Goal: Navigation & Orientation: Find specific page/section

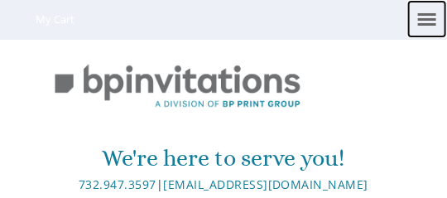
click at [425, 17] on link at bounding box center [427, 19] width 40 height 38
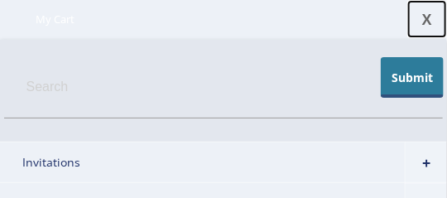
click at [429, 17] on link "X" at bounding box center [427, 19] width 40 height 38
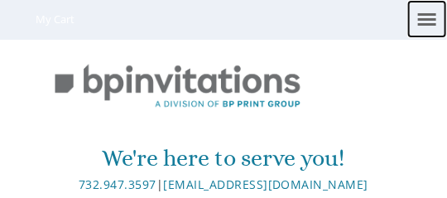
click at [435, 16] on link at bounding box center [427, 19] width 40 height 38
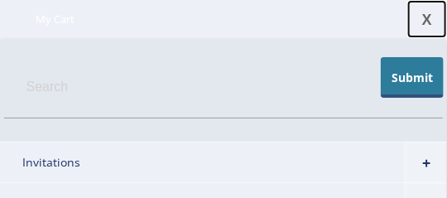
click at [435, 16] on link "X" at bounding box center [427, 19] width 40 height 38
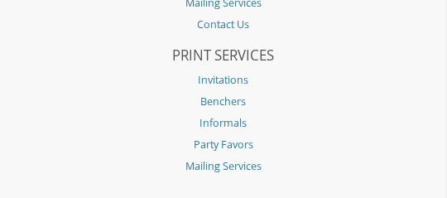
scroll to position [5568, 0]
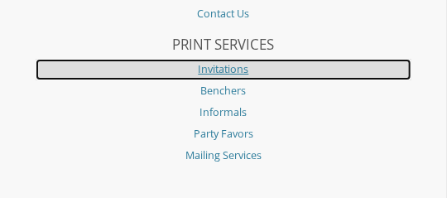
click at [262, 69] on link "Invitations" at bounding box center [223, 70] width 375 height 22
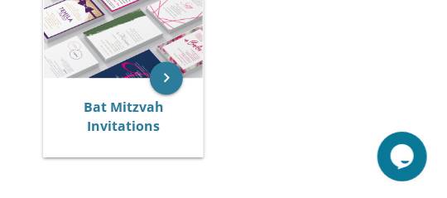
scroll to position [649, 0]
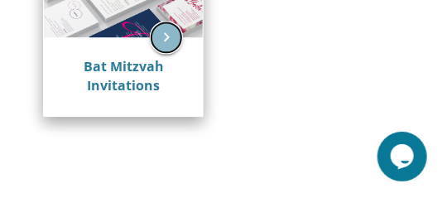
click at [167, 37] on icon "keyboard_arrow_right" at bounding box center [166, 37] width 33 height 33
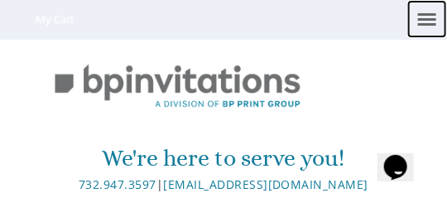
click at [427, 26] on link at bounding box center [427, 19] width 40 height 38
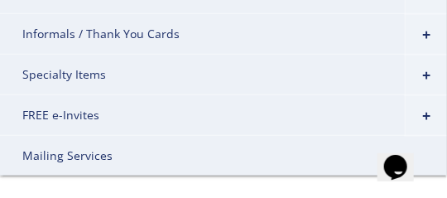
scroll to position [232, 0]
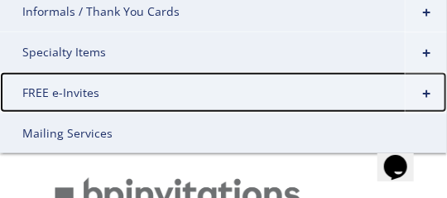
click at [60, 89] on link "FREE e-Invites" at bounding box center [223, 92] width 447 height 41
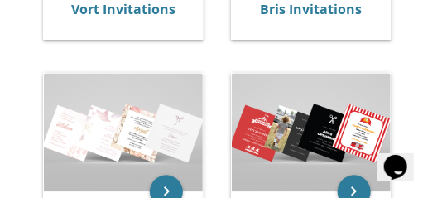
scroll to position [538, 0]
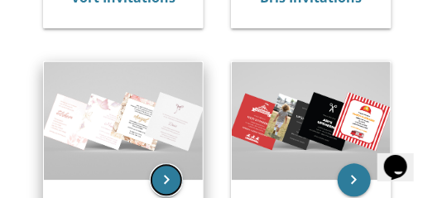
click at [165, 172] on icon "keyboard_arrow_right" at bounding box center [166, 180] width 33 height 33
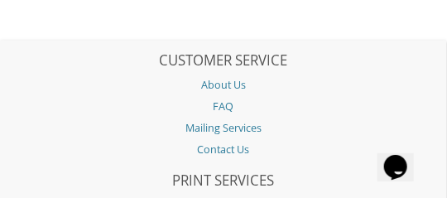
scroll to position [7323, 0]
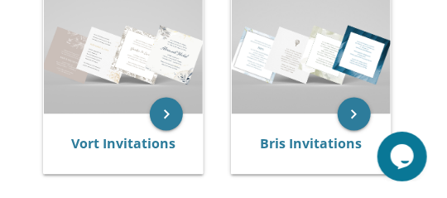
scroll to position [389, 0]
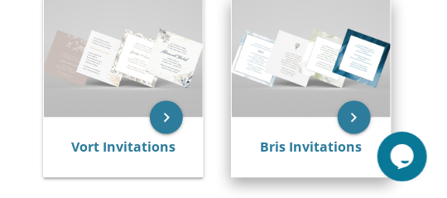
click at [330, 31] on img at bounding box center [311, 57] width 159 height 119
click at [351, 113] on icon "keyboard_arrow_right" at bounding box center [354, 117] width 33 height 33
click at [346, 113] on icon "keyboard_arrow_right" at bounding box center [354, 117] width 33 height 33
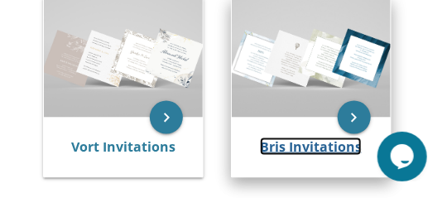
click at [315, 146] on link "Bris Invitations" at bounding box center [311, 146] width 102 height 18
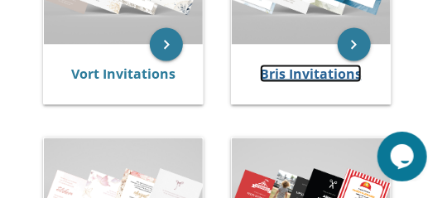
scroll to position [464, 0]
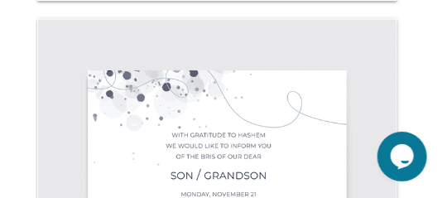
scroll to position [5259, 0]
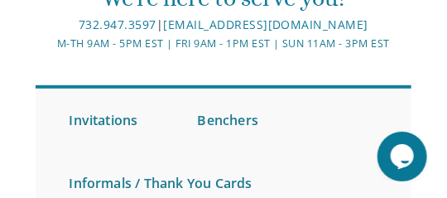
scroll to position [131, 0]
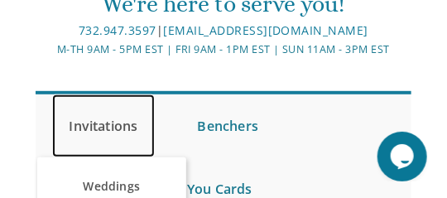
click at [117, 122] on link "Invitations" at bounding box center [103, 125] width 102 height 63
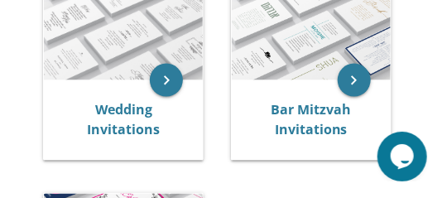
scroll to position [405, 0]
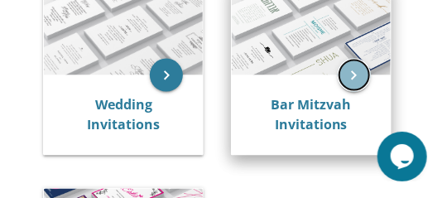
click at [349, 74] on icon "keyboard_arrow_right" at bounding box center [354, 75] width 33 height 33
